Goal: Find contact information: Find contact information

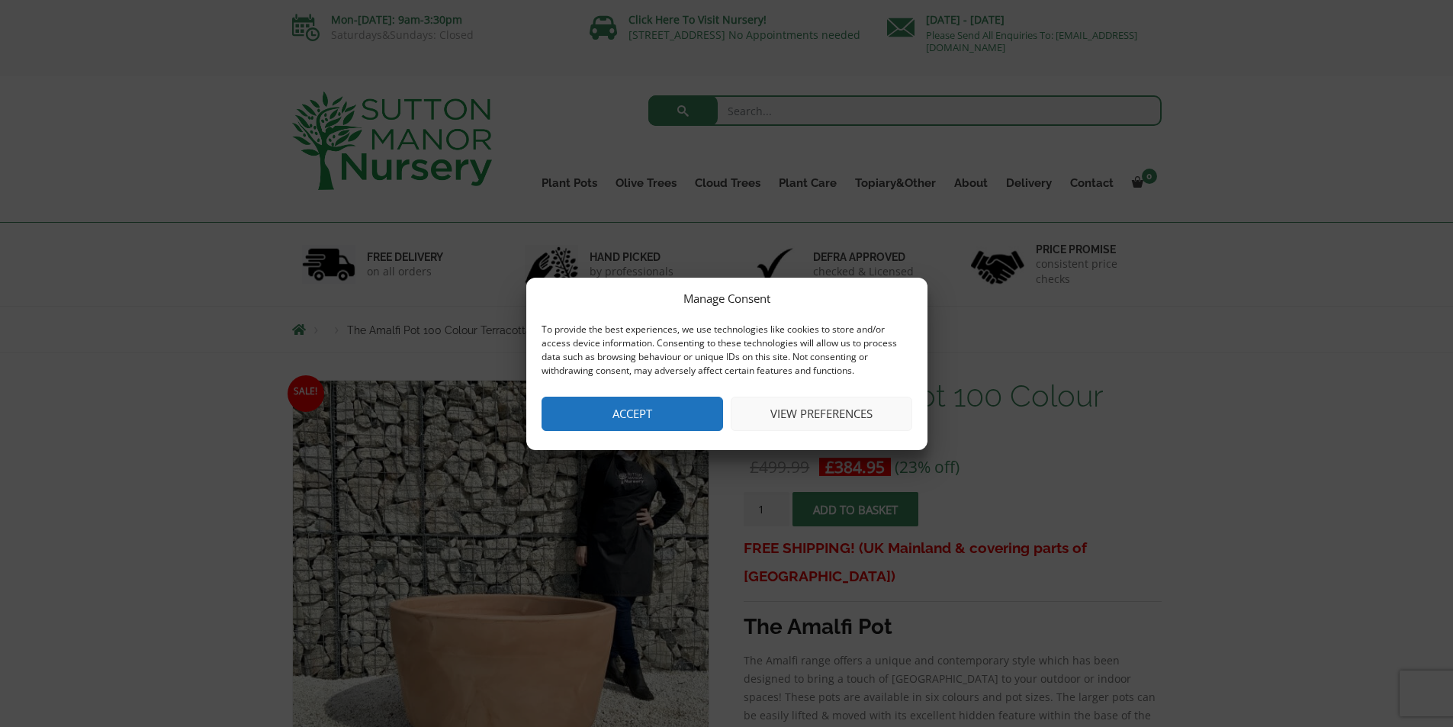
click at [624, 404] on button "Accept" at bounding box center [633, 414] width 182 height 34
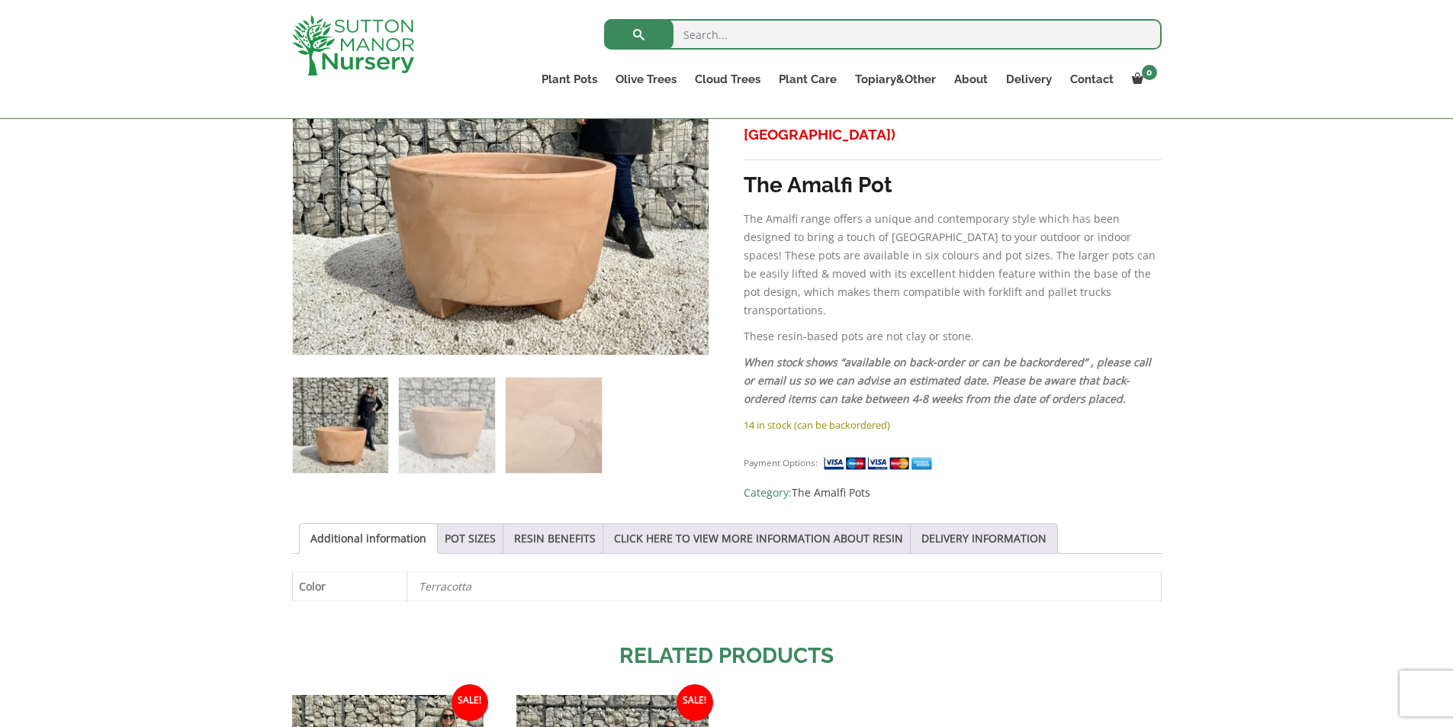
scroll to position [534, 0]
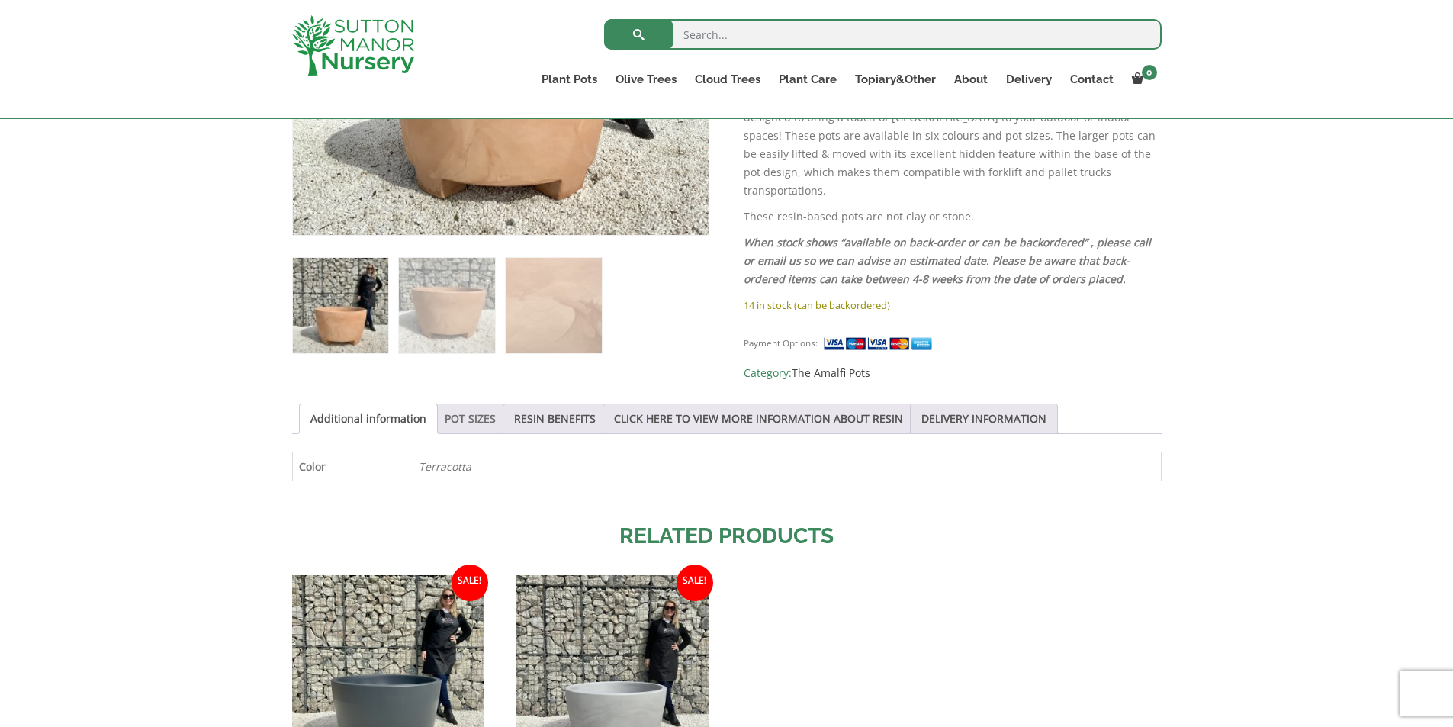
click at [465, 410] on link "POT SIZES" at bounding box center [470, 418] width 51 height 29
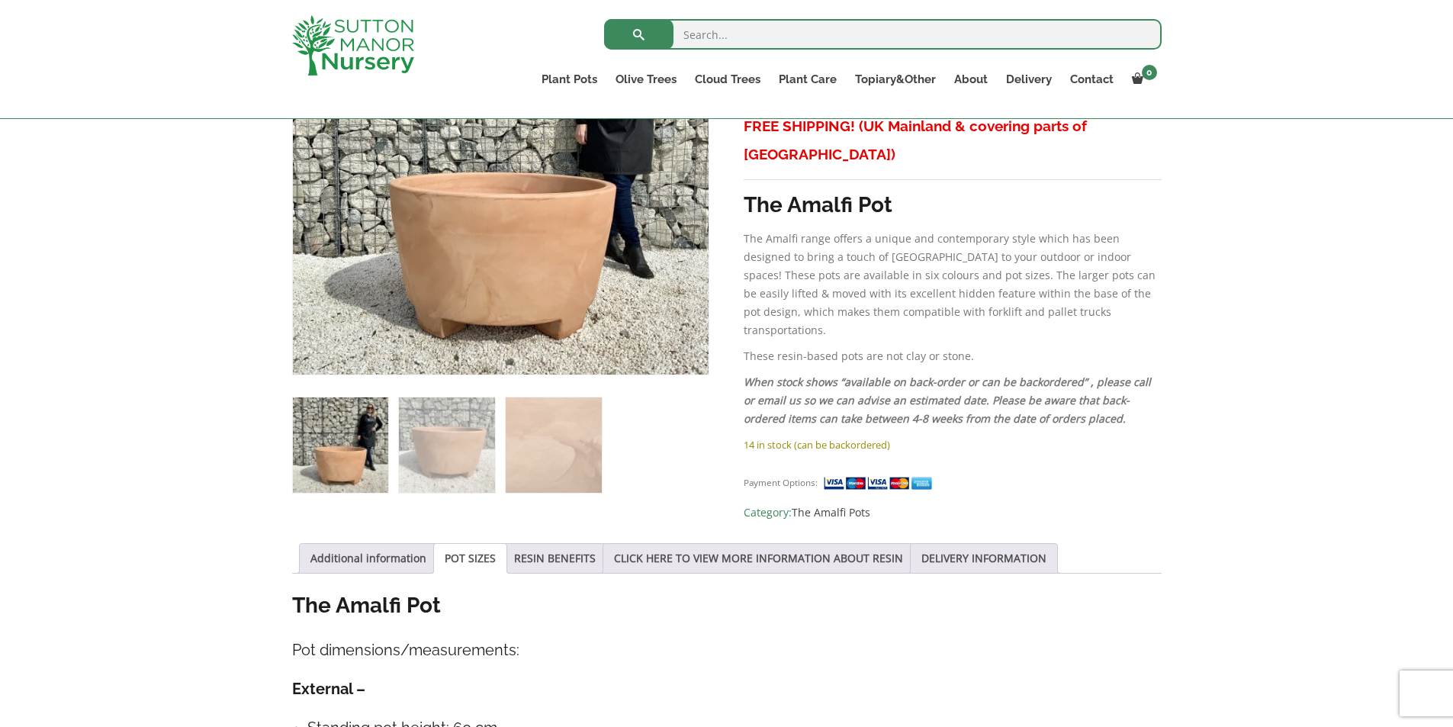
scroll to position [153, 0]
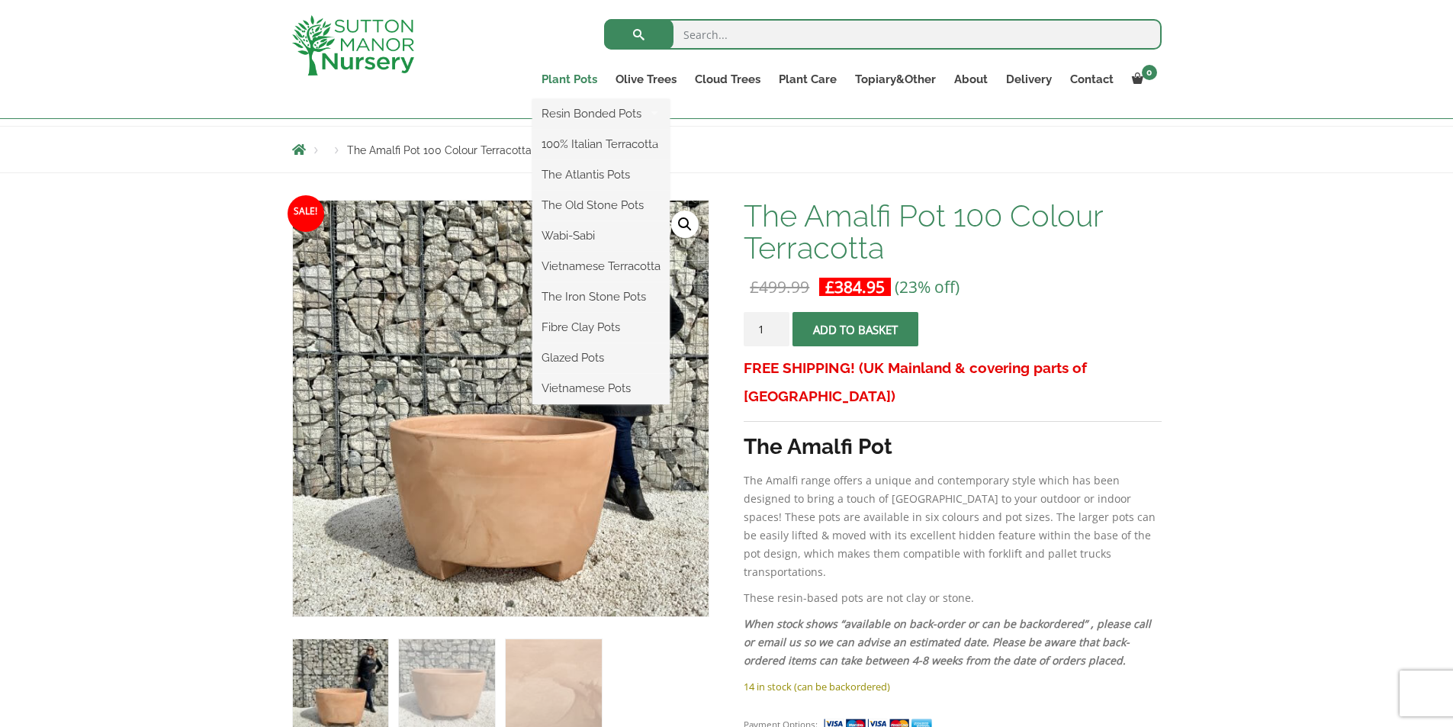
click at [582, 81] on link "Plant Pots" at bounding box center [569, 79] width 74 height 21
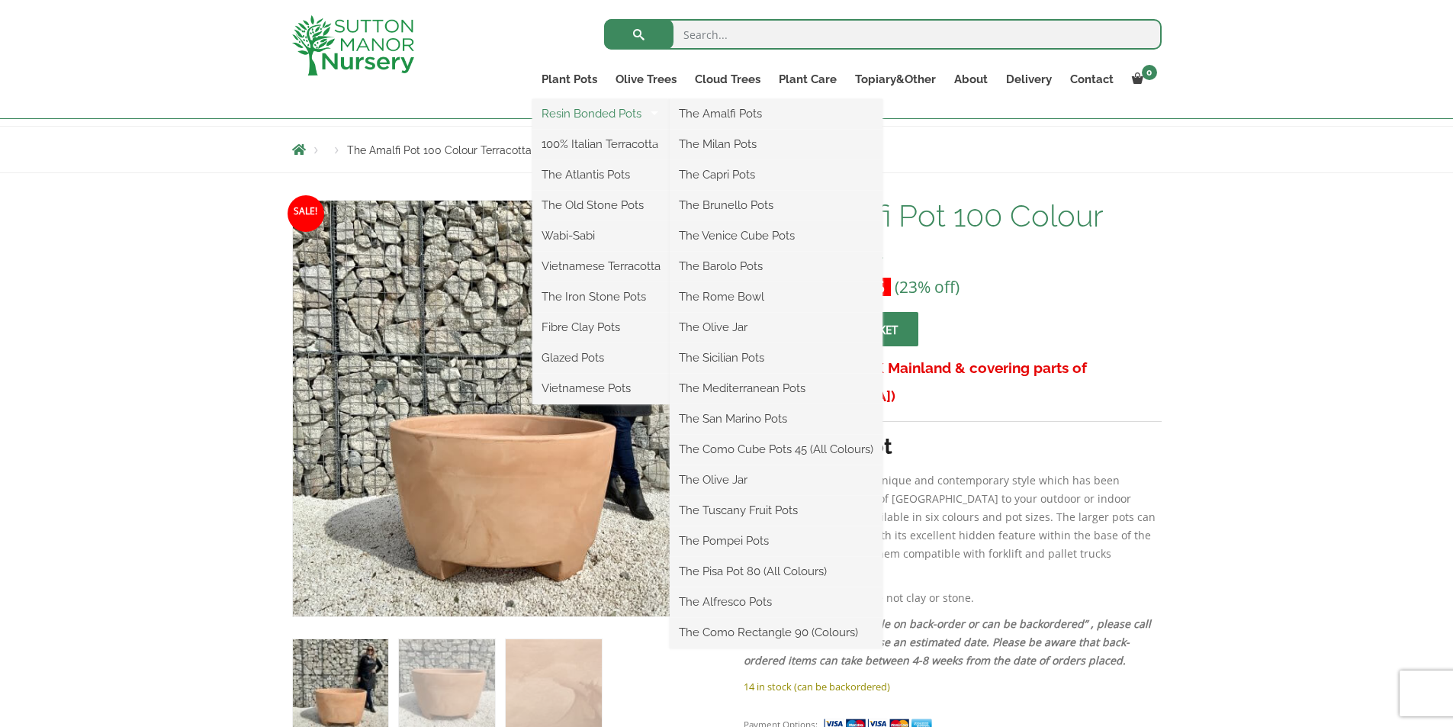
click at [584, 117] on link "Resin Bonded Pots" at bounding box center [600, 113] width 137 height 23
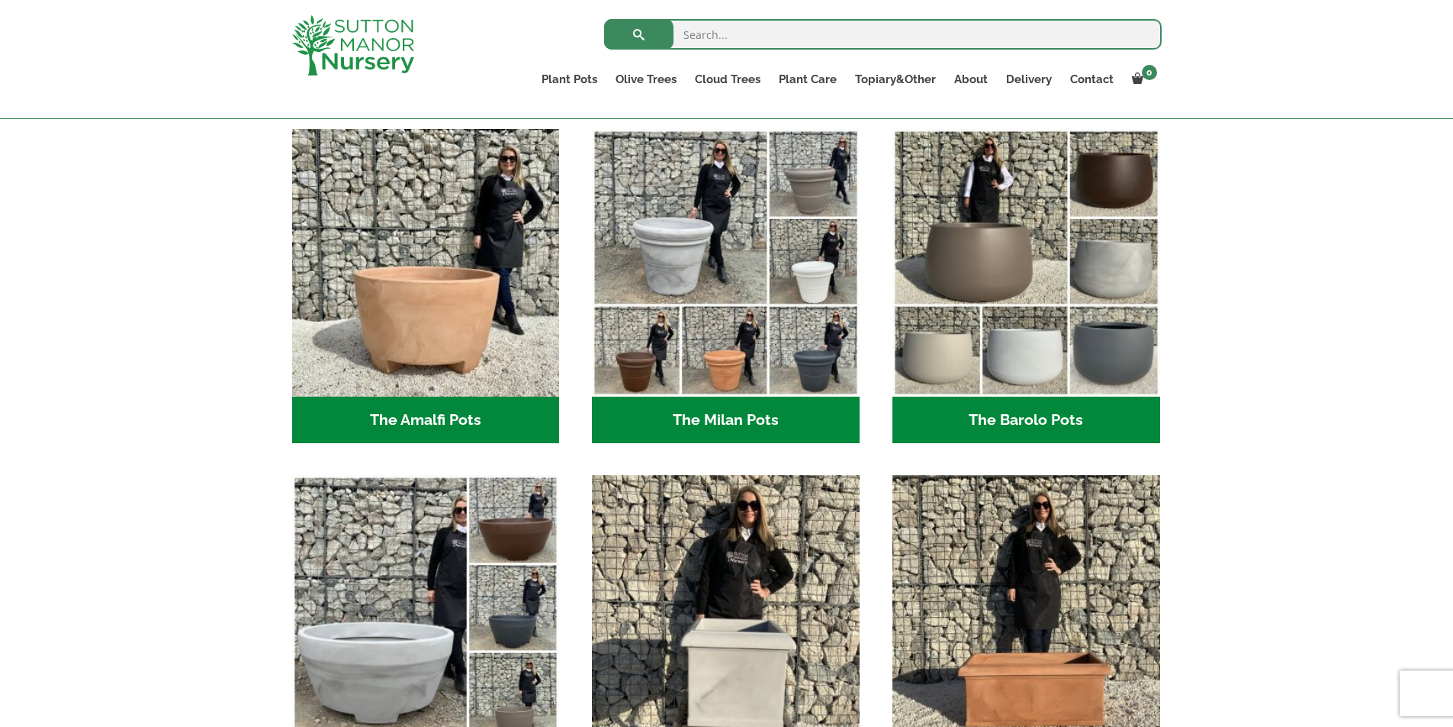
scroll to position [381, 0]
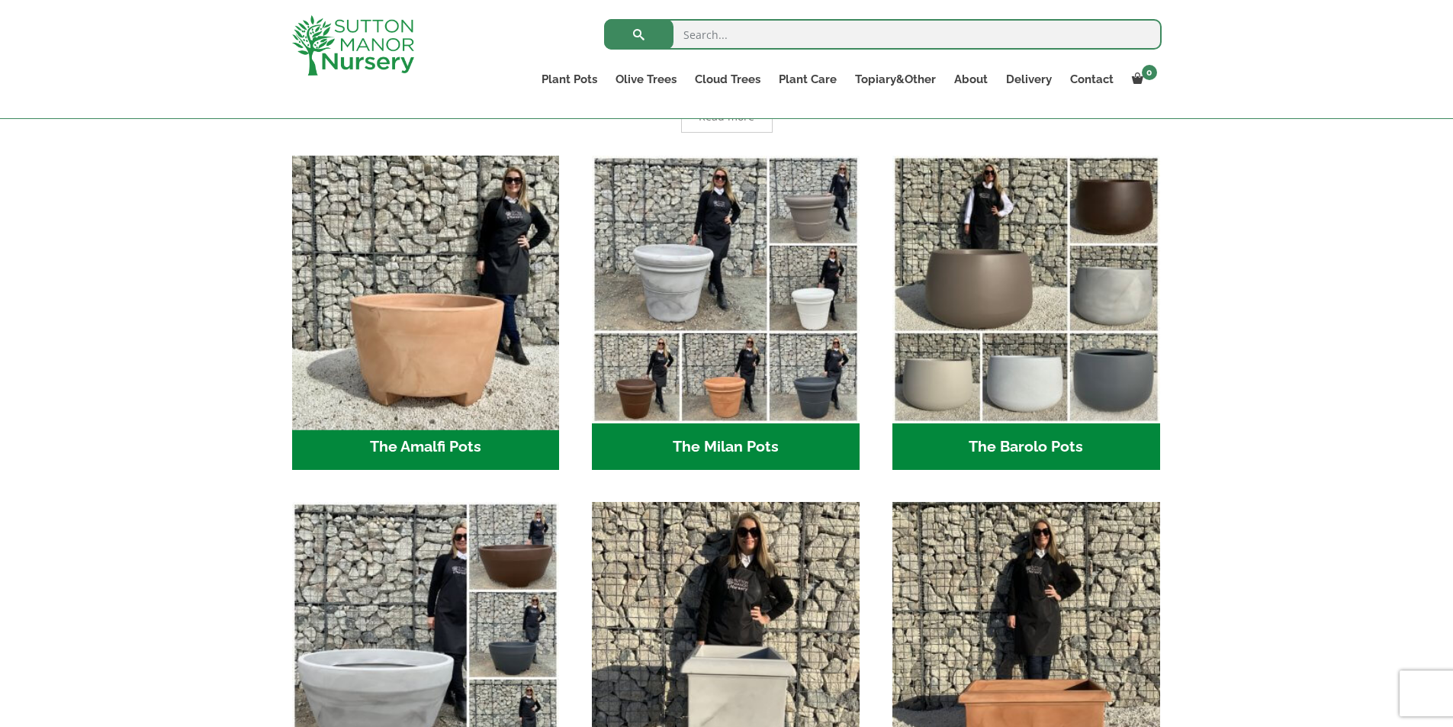
click at [484, 317] on img "Visit product category The Amalfi Pots" at bounding box center [425, 289] width 281 height 281
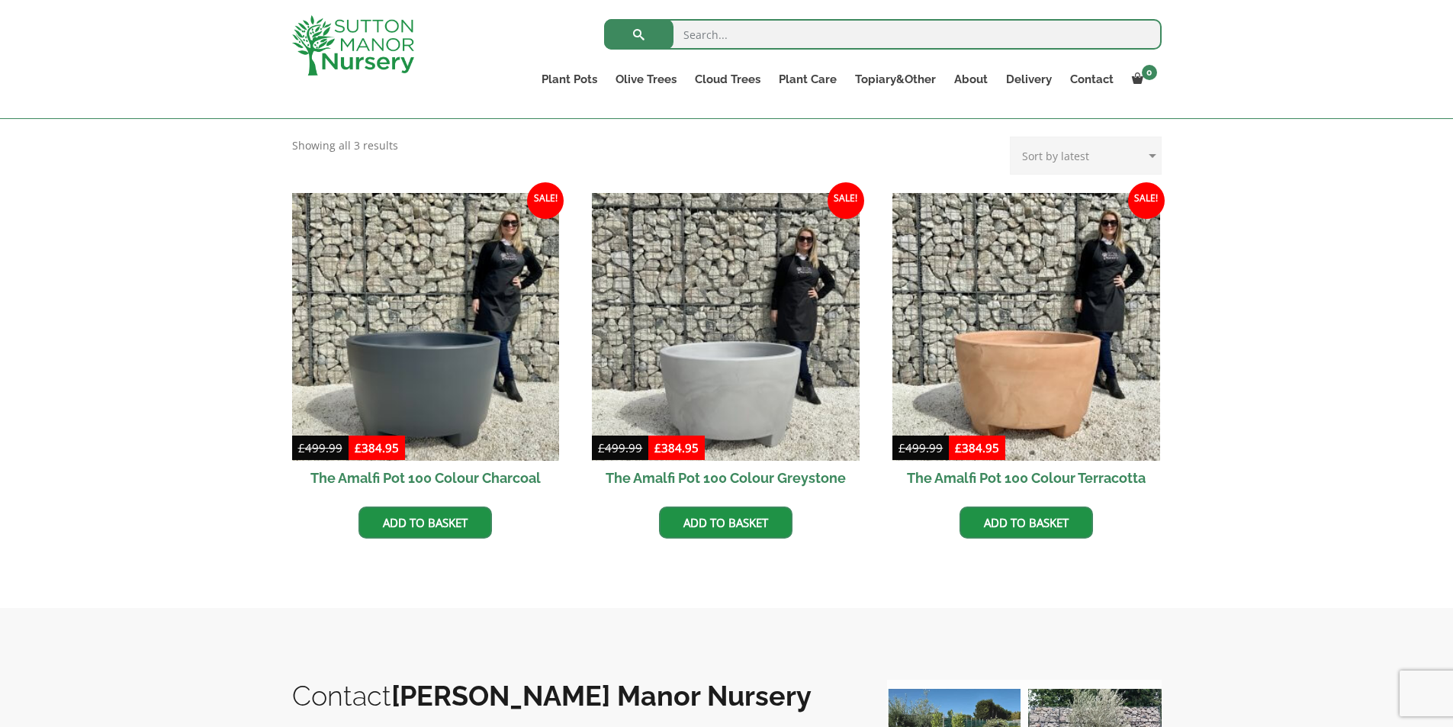
scroll to position [381, 0]
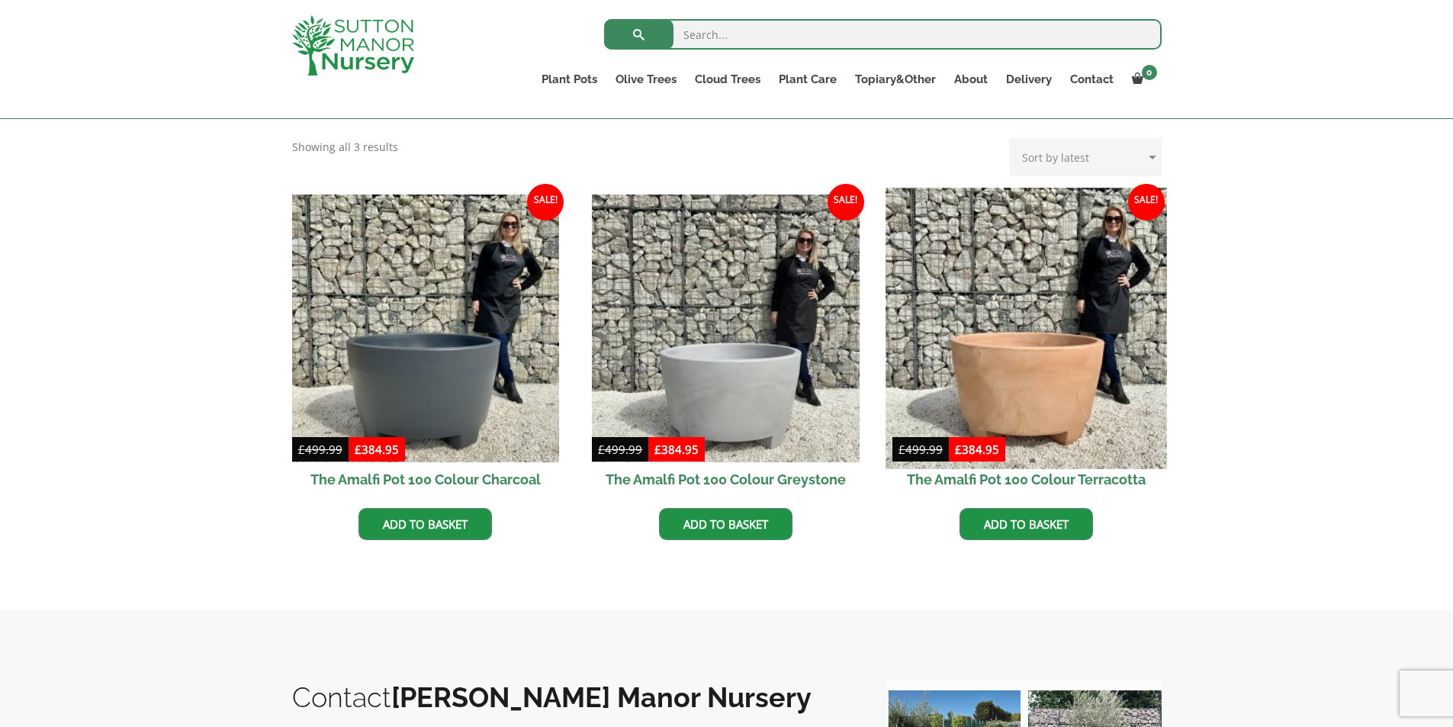
click at [999, 342] on img at bounding box center [1026, 328] width 281 height 281
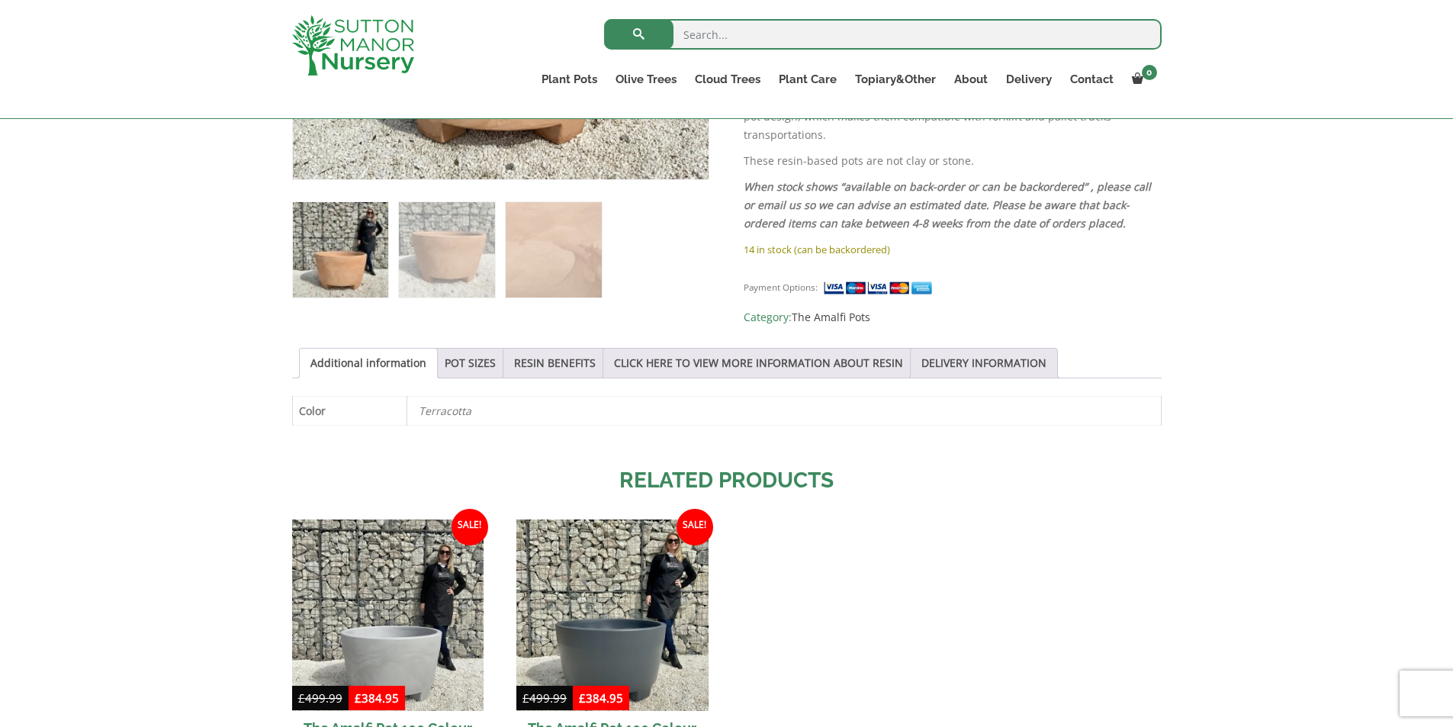
scroll to position [381, 0]
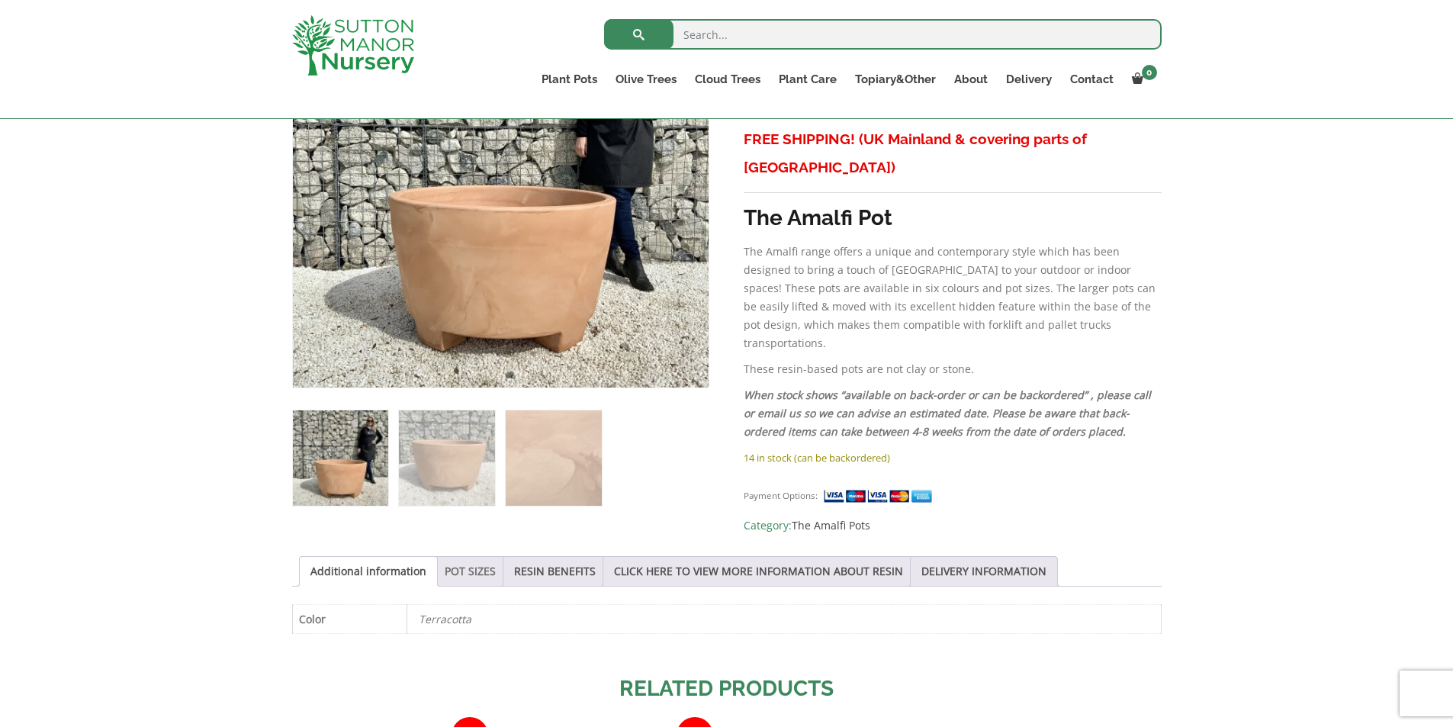
click at [455, 567] on link "POT SIZES" at bounding box center [470, 571] width 51 height 29
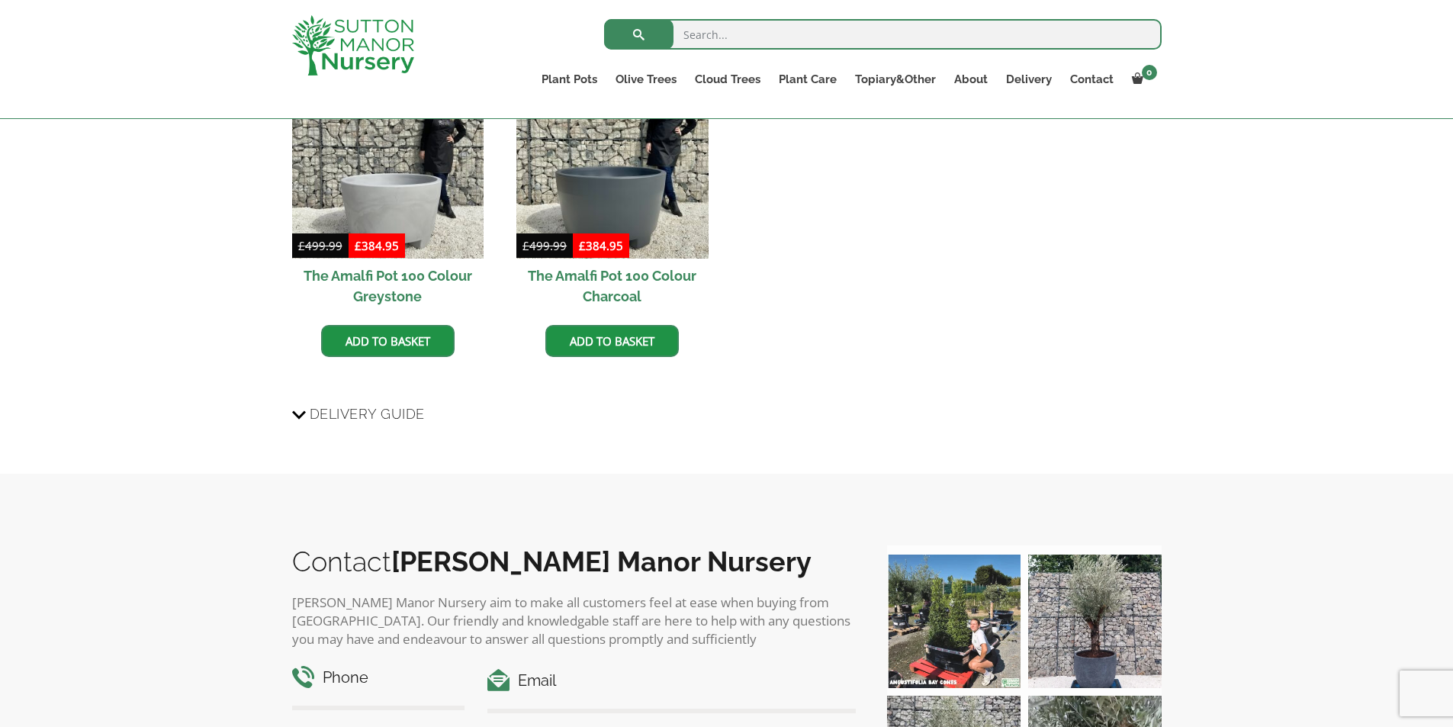
scroll to position [1678, 0]
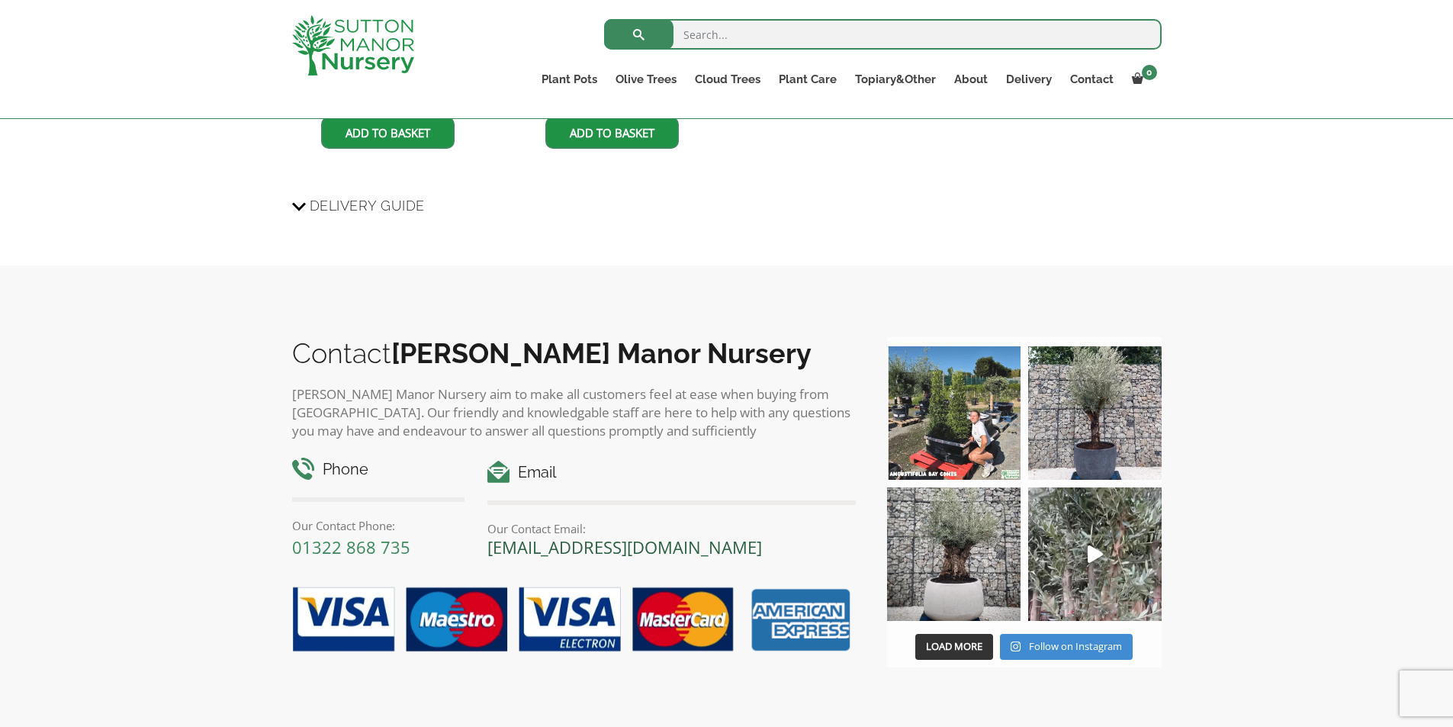
click at [603, 539] on link "[EMAIL_ADDRESS][DOMAIN_NAME]" at bounding box center [624, 546] width 275 height 23
drag, startPoint x: 485, startPoint y: 540, endPoint x: 766, endPoint y: 541, distance: 280.7
click at [786, 540] on div "Email Our Contact Email: enquiries@suttonmanornursery.co.uk" at bounding box center [671, 508] width 391 height 95
copy link "[EMAIL_ADDRESS][DOMAIN_NAME]"
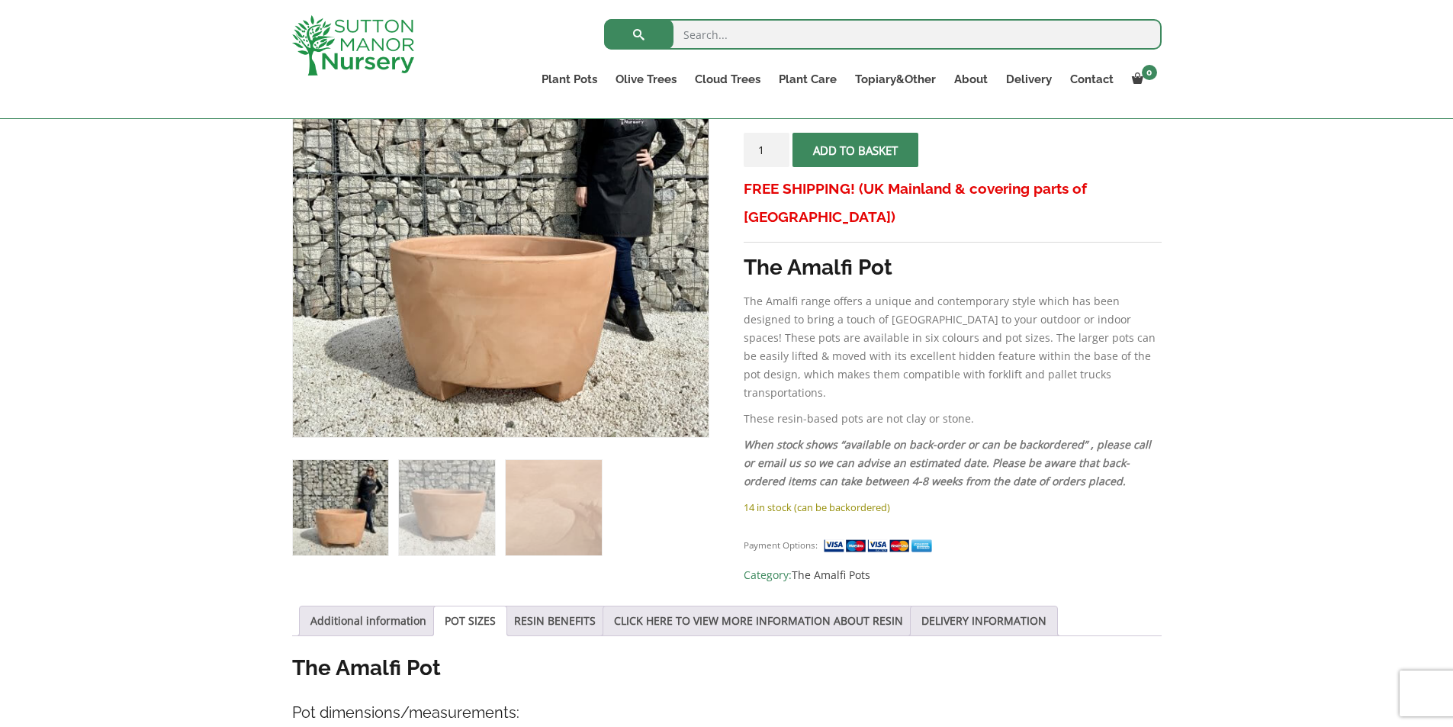
scroll to position [229, 0]
